Goal: Find specific page/section

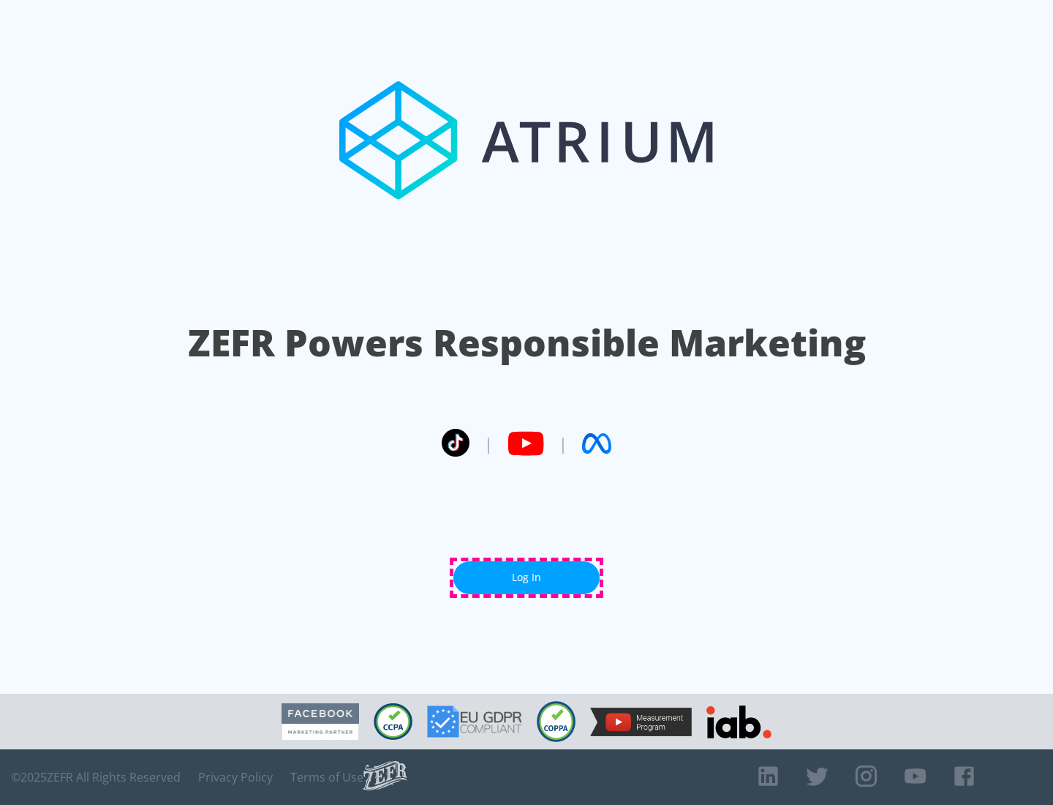
click at [527, 577] on link "Log In" at bounding box center [527, 577] width 146 height 33
